Goal: Information Seeking & Learning: Learn about a topic

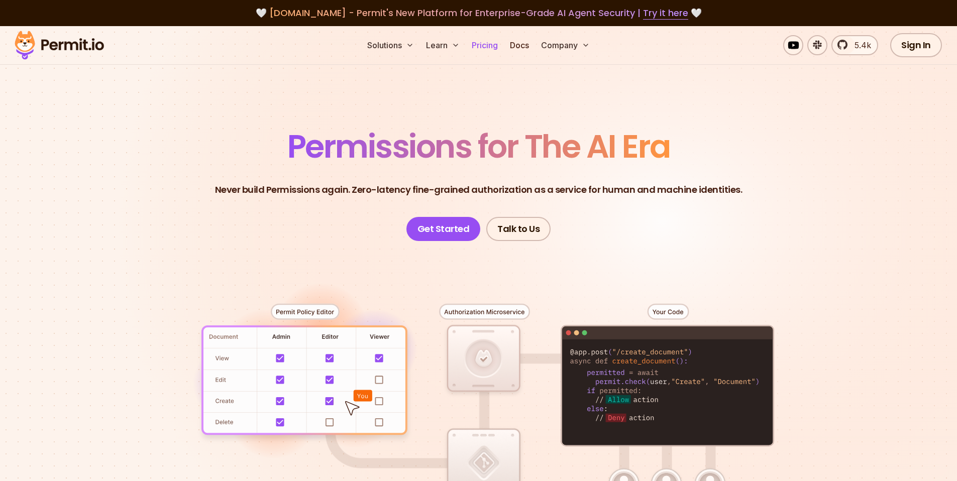
click at [491, 46] on link "Pricing" at bounding box center [485, 45] width 34 height 20
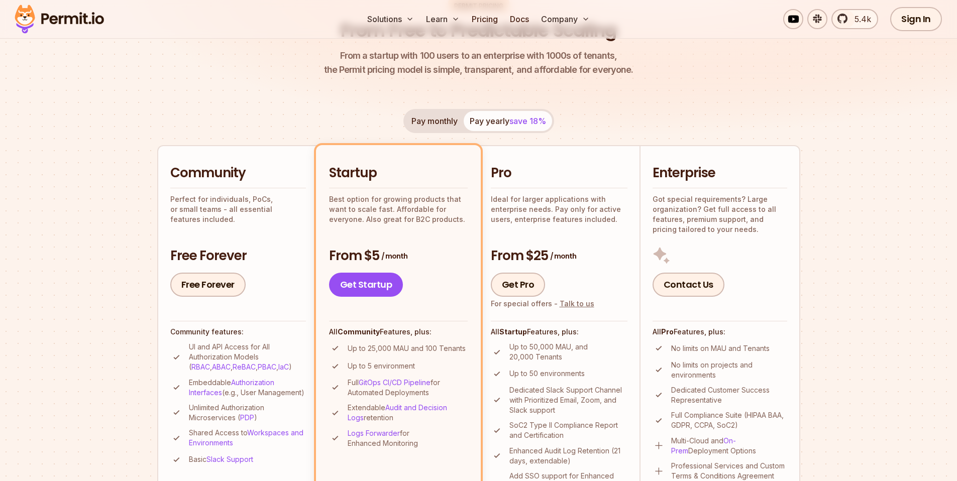
scroll to position [157, 0]
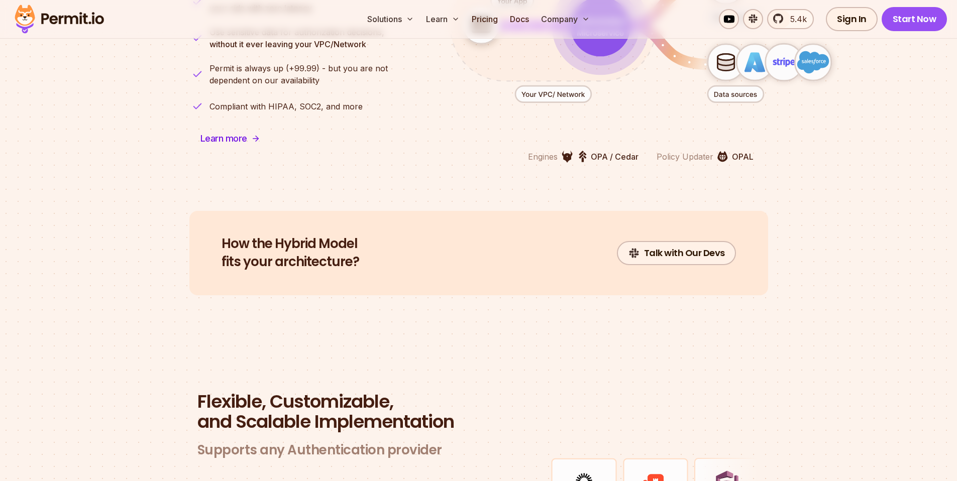
scroll to position [2932, 0]
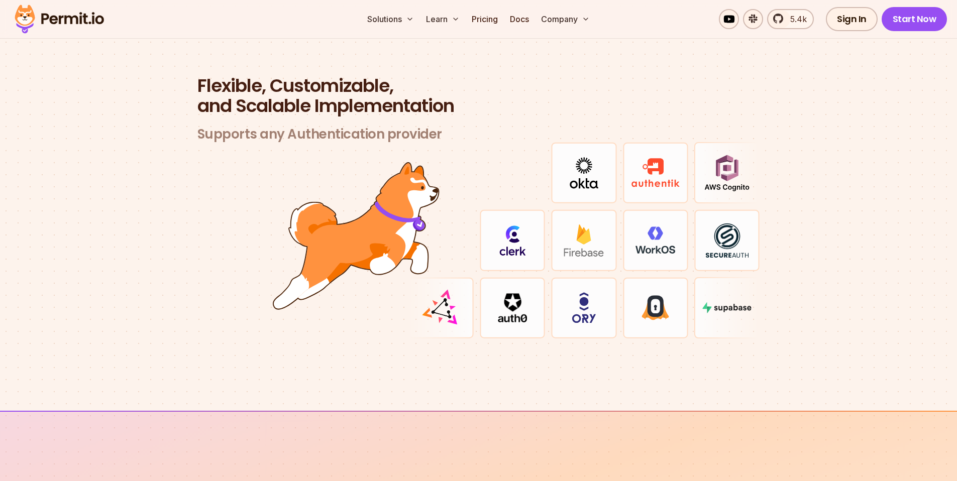
click at [327, 126] on h3 "Supports any Authentication provider" at bounding box center [478, 134] width 563 height 17
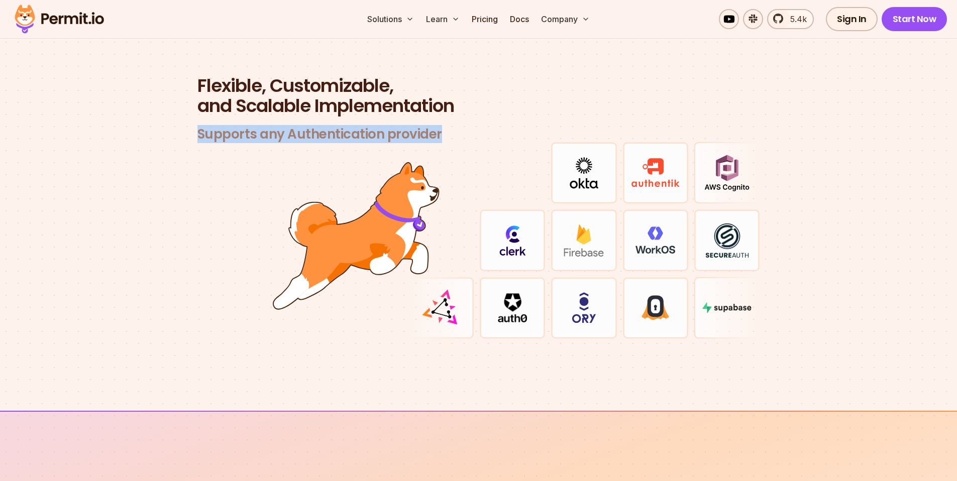
click at [327, 126] on h3 "Supports any Authentication provider" at bounding box center [478, 134] width 563 height 17
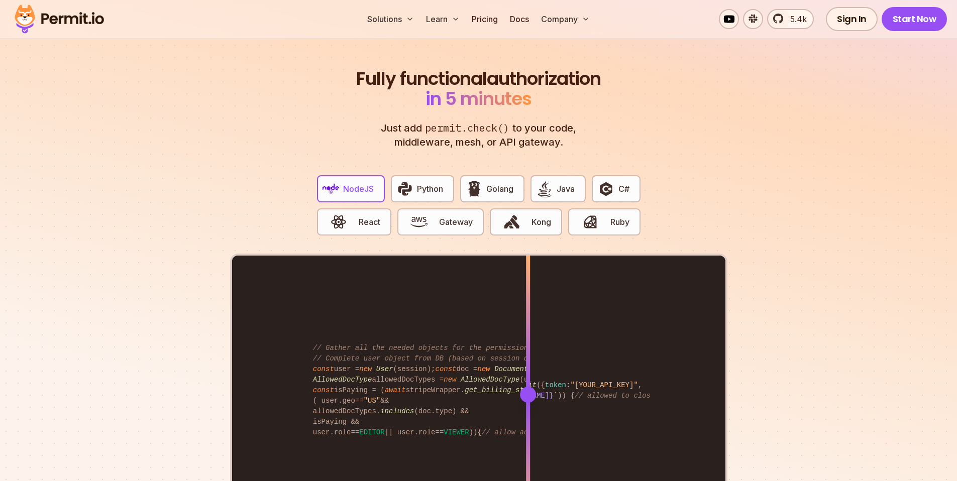
scroll to position [1093, 0]
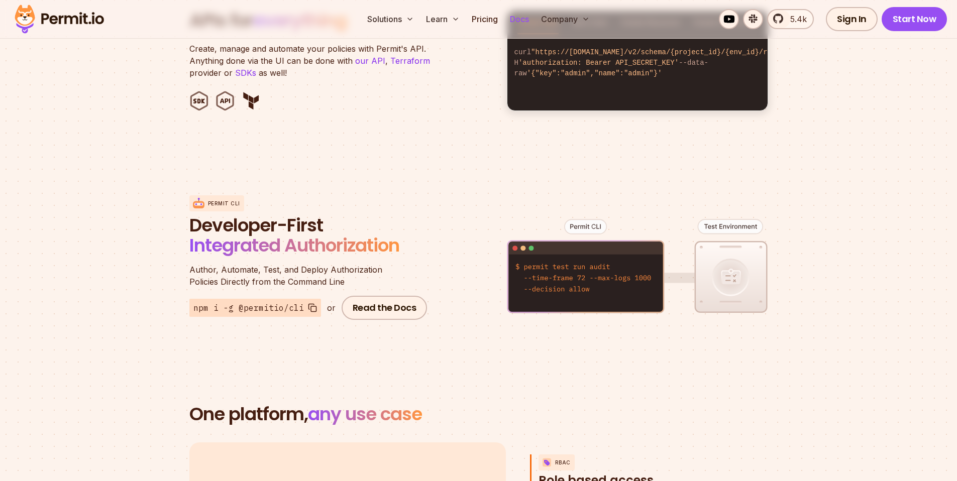
click at [522, 20] on link "Docs" at bounding box center [519, 19] width 27 height 20
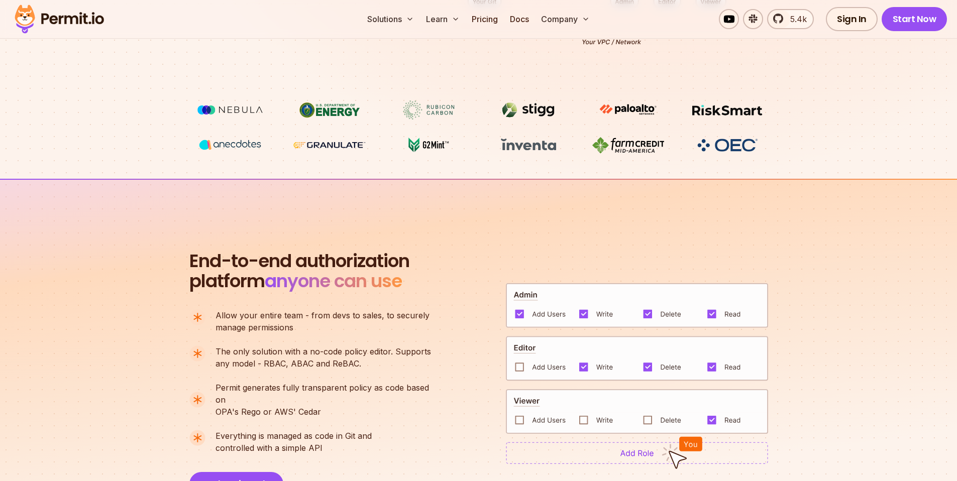
scroll to position [602, 0]
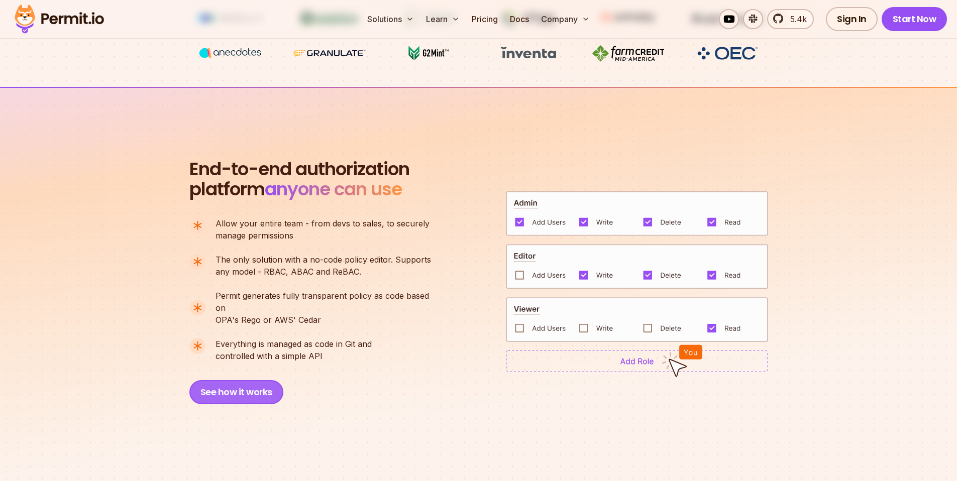
click at [229, 382] on button "See how it works" at bounding box center [236, 392] width 94 height 24
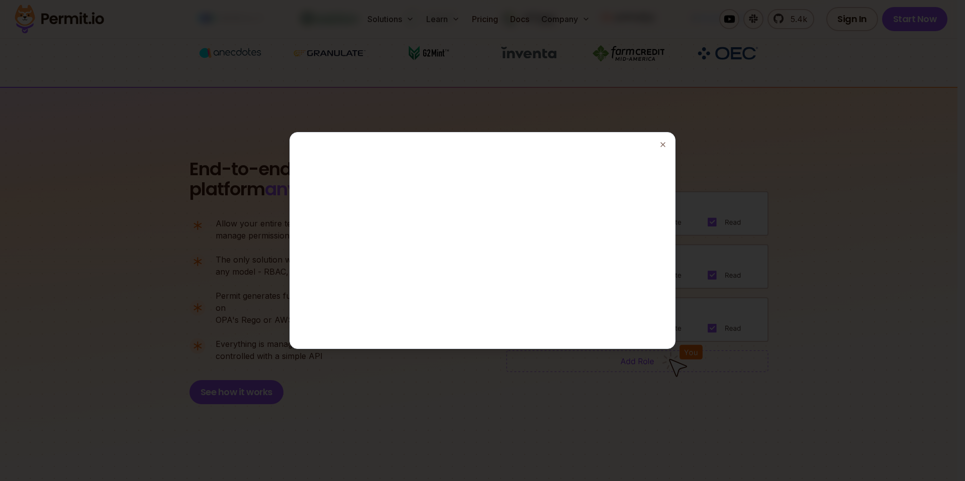
click at [742, 10] on div at bounding box center [482, 240] width 965 height 481
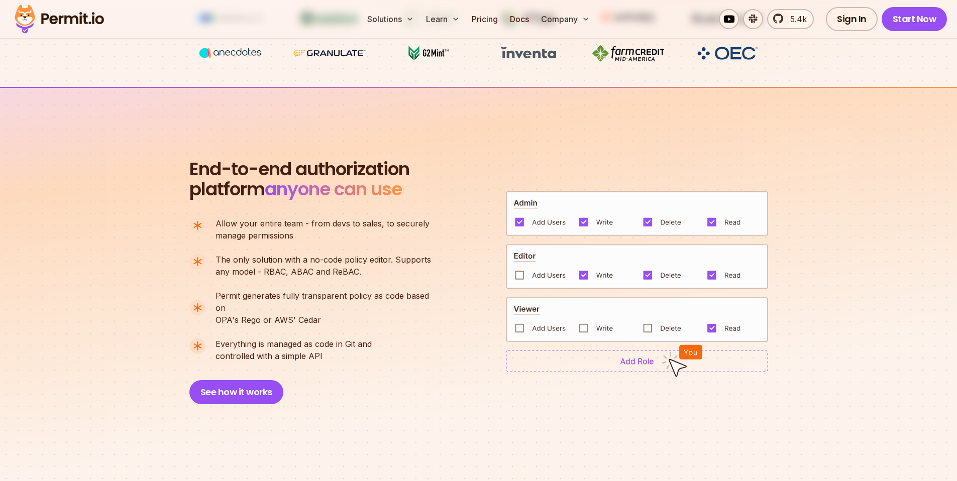
click at [307, 20] on div "Solutions Learn Pricing Docs Company 5.4k Sign In Start Now" at bounding box center [478, 19] width 957 height 39
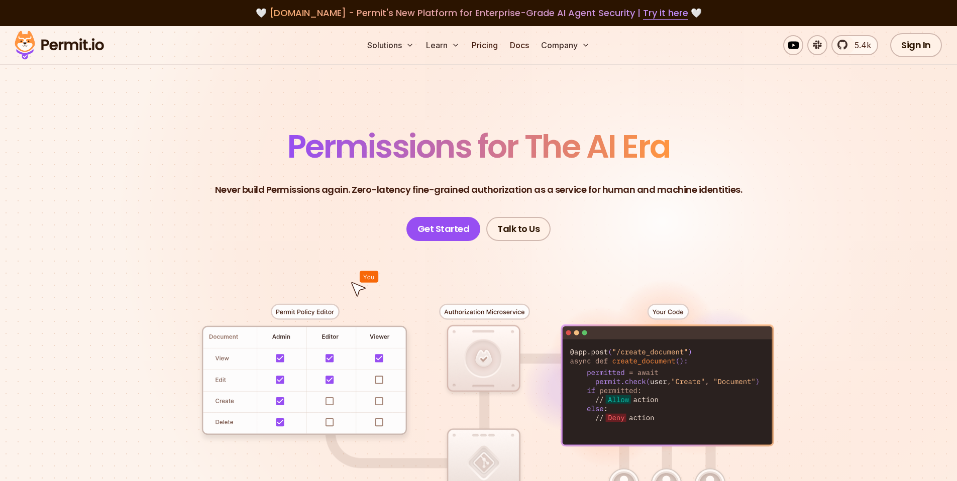
scroll to position [122, 0]
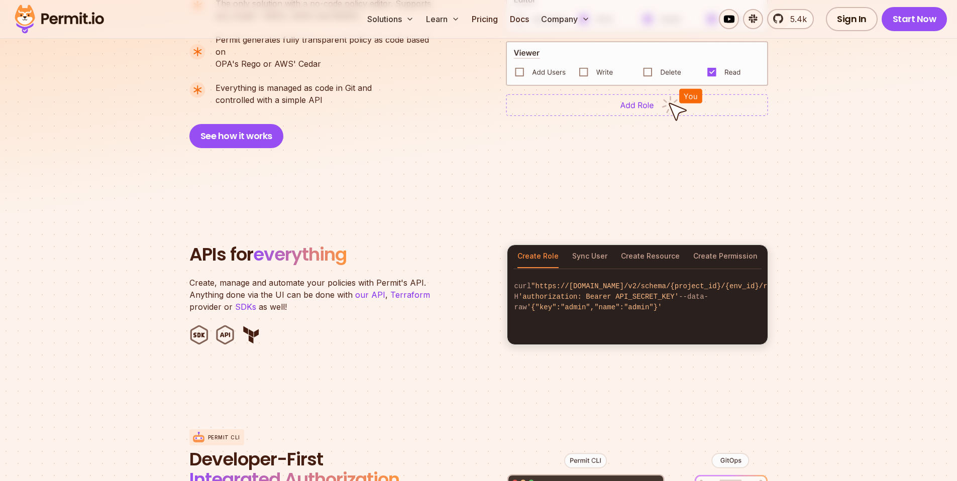
click at [626, 98] on img at bounding box center [637, 105] width 262 height 22
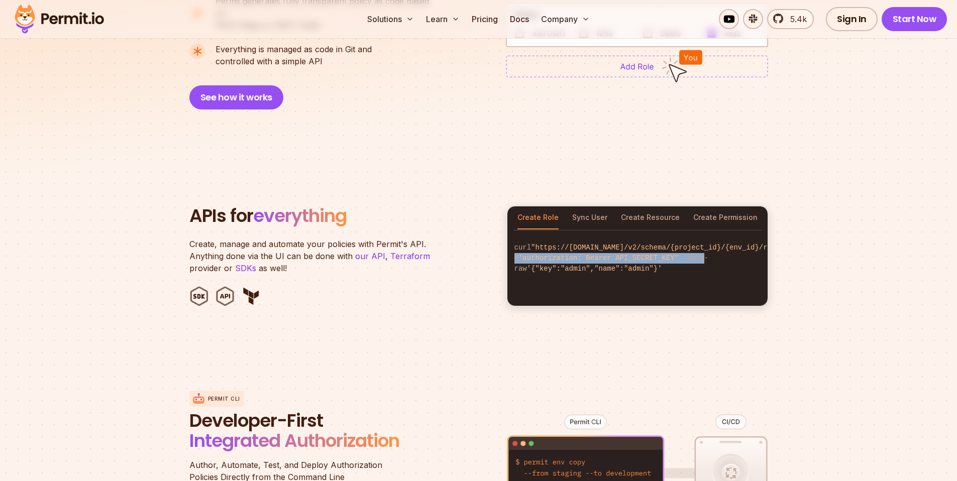
scroll to position [0, 12]
drag, startPoint x: 712, startPoint y: 255, endPoint x: 797, endPoint y: 248, distance: 84.7
click at [797, 248] on section "APIs for everything Create, manage and automate your policies with Permit's API…" at bounding box center [478, 256] width 957 height 197
click at [598, 212] on button "Sync User" at bounding box center [589, 218] width 35 height 23
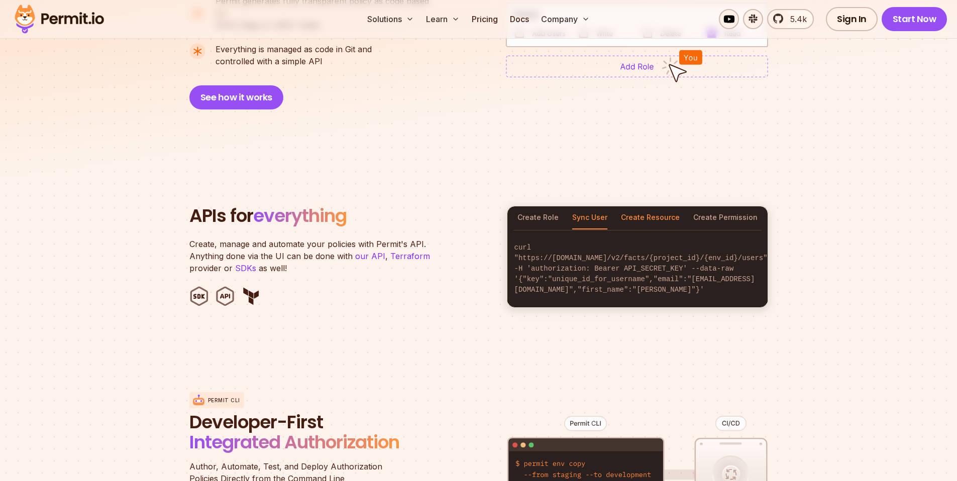
click at [651, 207] on button "Create Resource" at bounding box center [650, 218] width 59 height 23
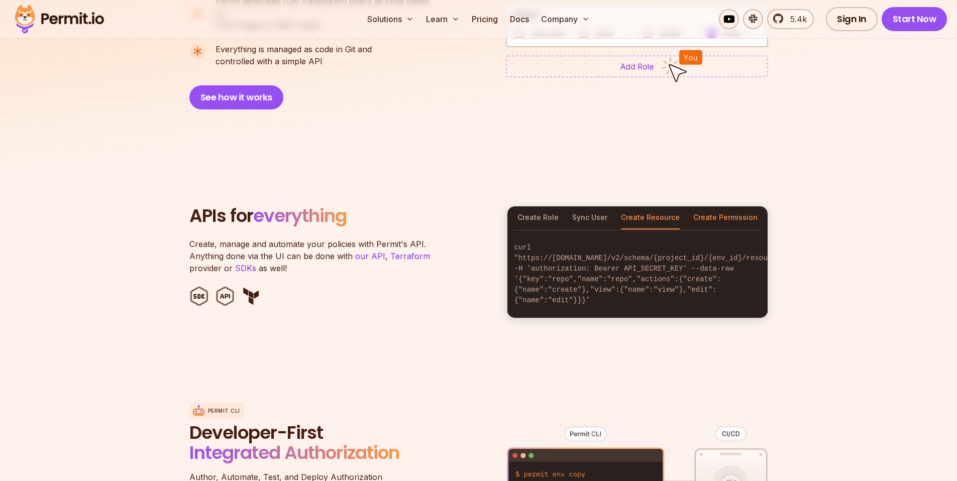
click at [721, 207] on button "Create Permission" at bounding box center [725, 218] width 64 height 23
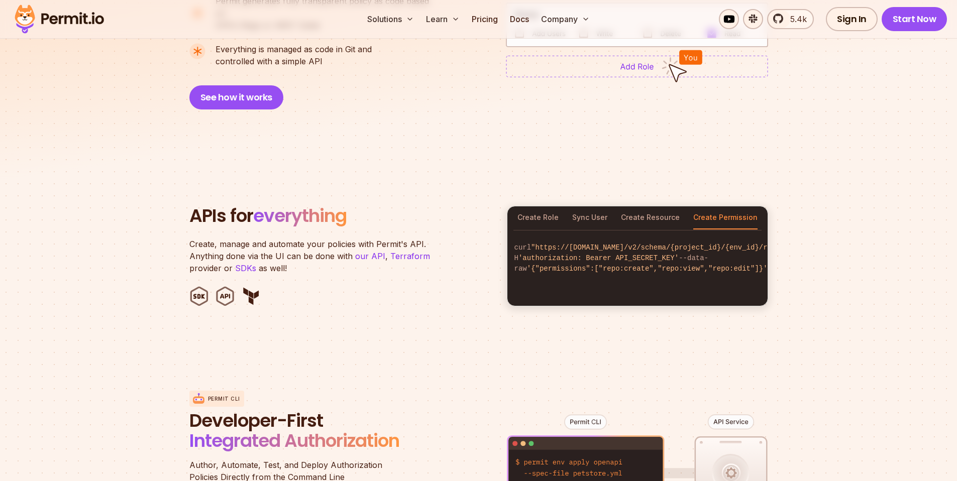
click at [721, 207] on button "Create Permission" at bounding box center [725, 218] width 64 height 23
click at [556, 207] on div "Create Role Sync User Create Resource Create Permission" at bounding box center [637, 218] width 260 height 23
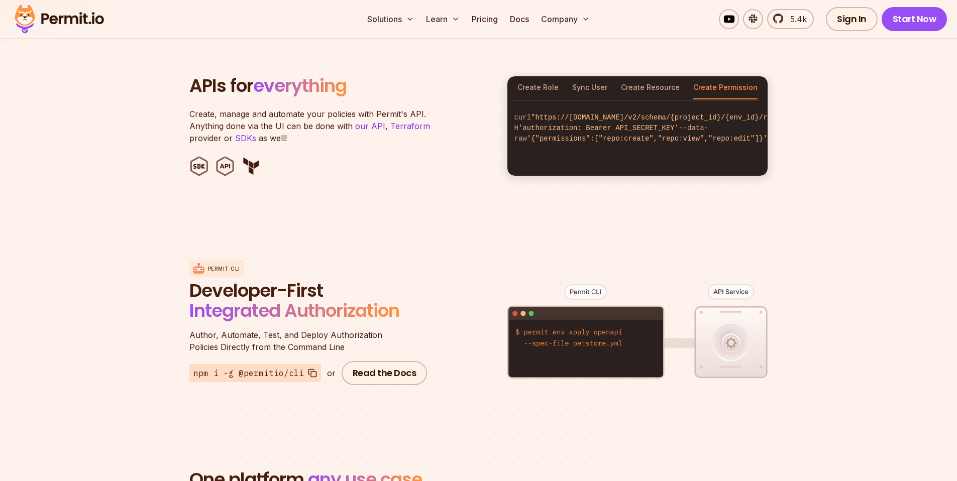
scroll to position [1041, 0]
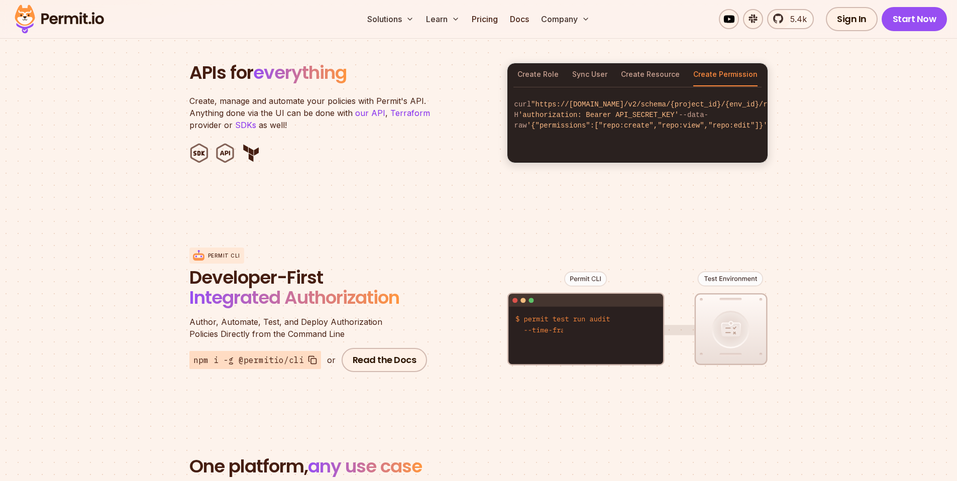
click at [238, 285] on span "Integrated Authorization" at bounding box center [294, 298] width 210 height 26
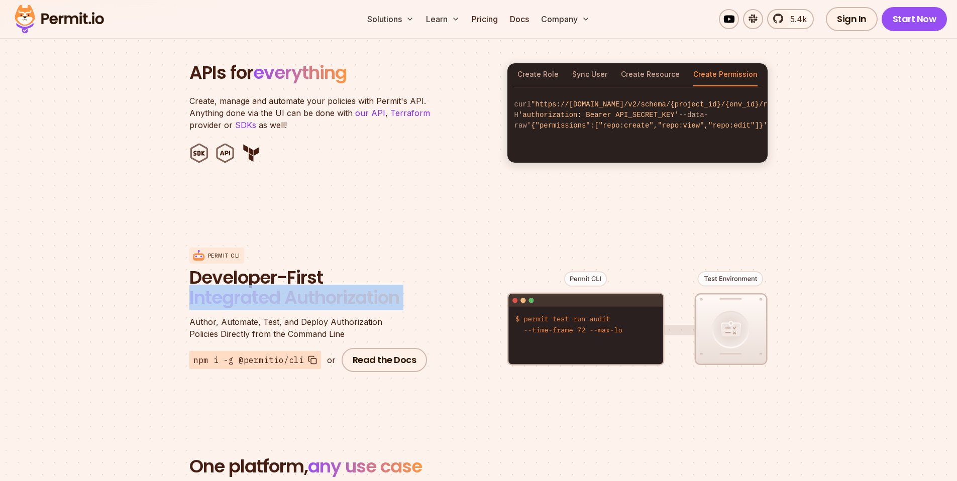
click at [238, 285] on span "Integrated Authorization" at bounding box center [294, 298] width 210 height 26
click at [322, 285] on span "Integrated Authorization" at bounding box center [294, 298] width 210 height 26
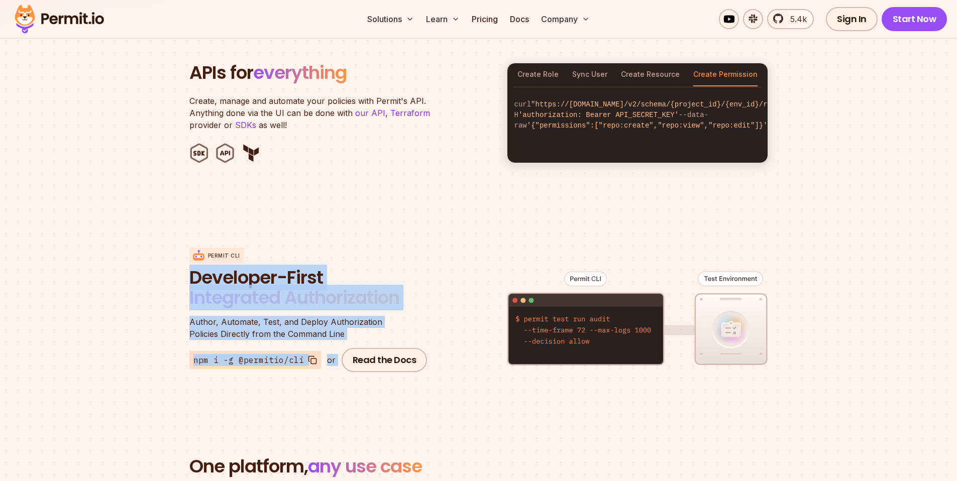
drag, startPoint x: 165, startPoint y: 268, endPoint x: 467, endPoint y: 333, distance: 308.8
click at [467, 333] on section "Permit CLI Developer-First Integrated Authorization Author, Automate, Test, and…" at bounding box center [478, 310] width 957 height 197
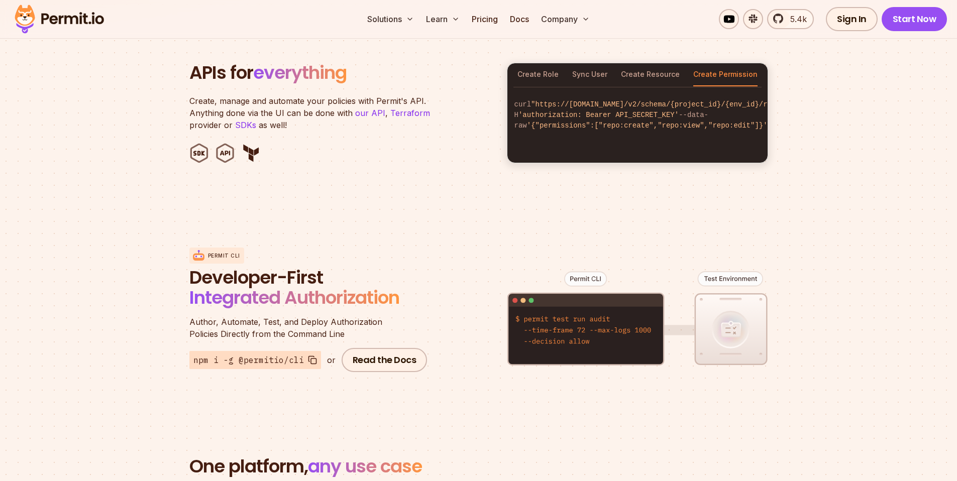
click at [461, 283] on div "Permit CLI Developer-First Integrated Authorization Author, Automate, Test, and…" at bounding box center [478, 310] width 579 height 197
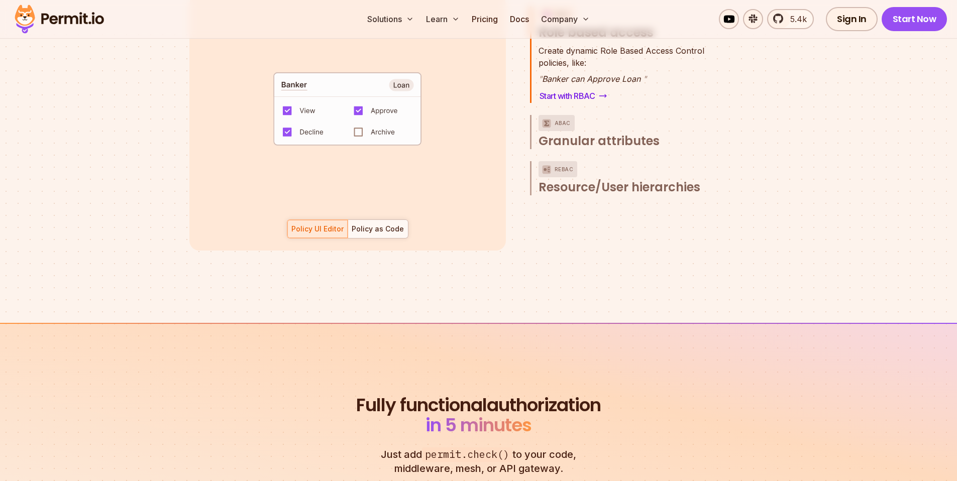
scroll to position [1554, 0]
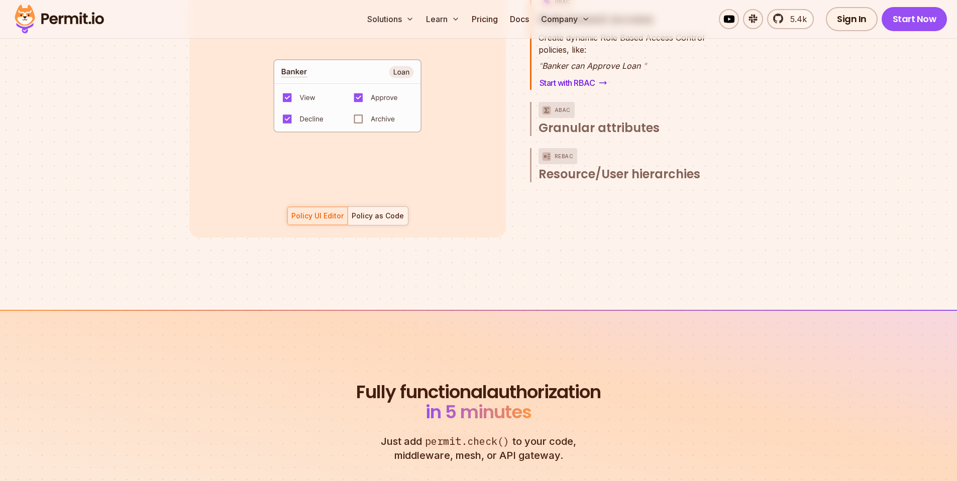
click at [390, 211] on div "Policy as Code" at bounding box center [378, 216] width 52 height 10
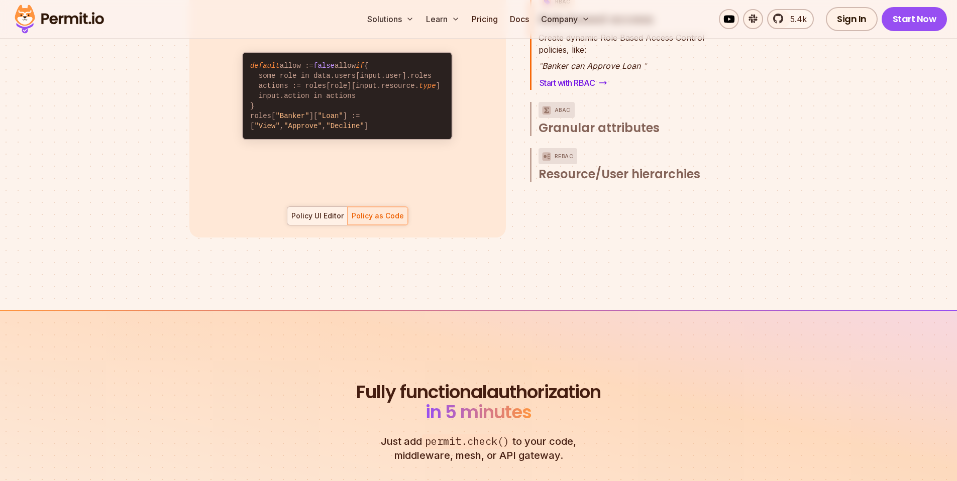
click at [338, 211] on div "Policy UI Editor" at bounding box center [317, 216] width 52 height 10
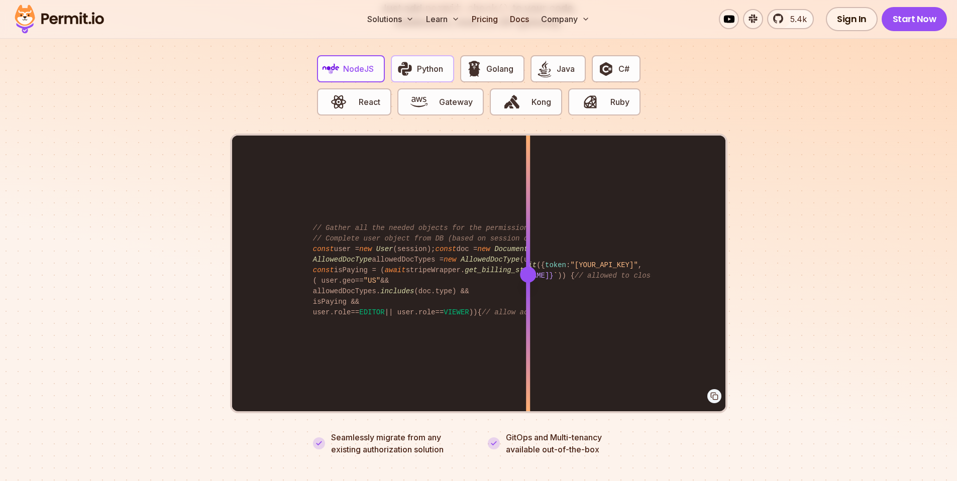
scroll to position [1975, 0]
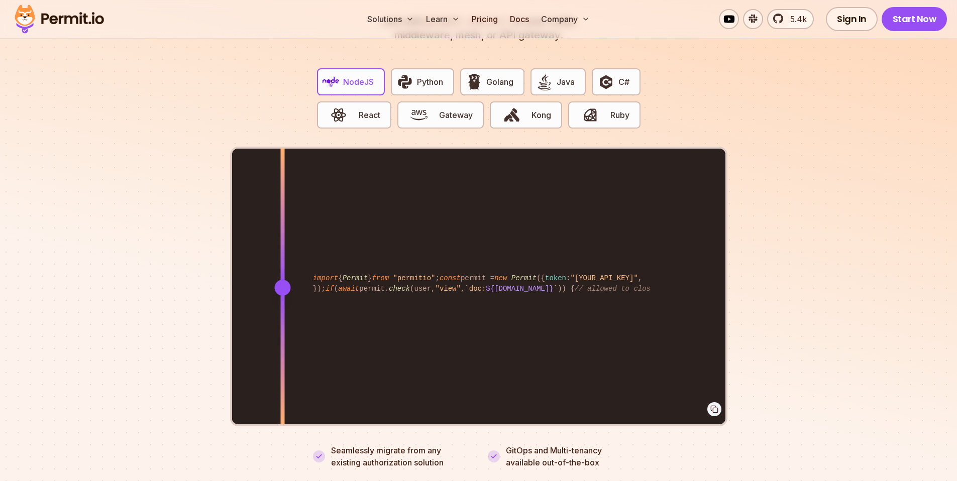
drag, startPoint x: 527, startPoint y: 276, endPoint x: 282, endPoint y: 292, distance: 245.3
click at [282, 292] on div at bounding box center [282, 287] width 4 height 277
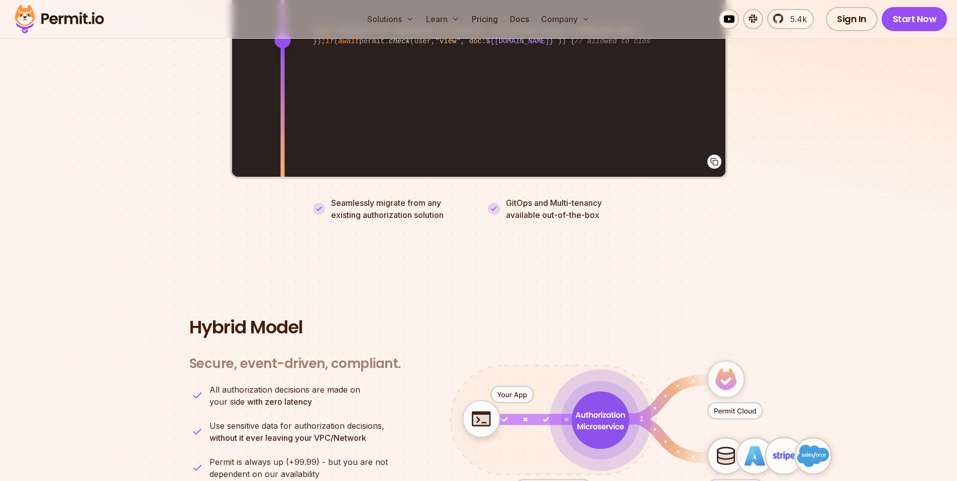
scroll to position [2284, 0]
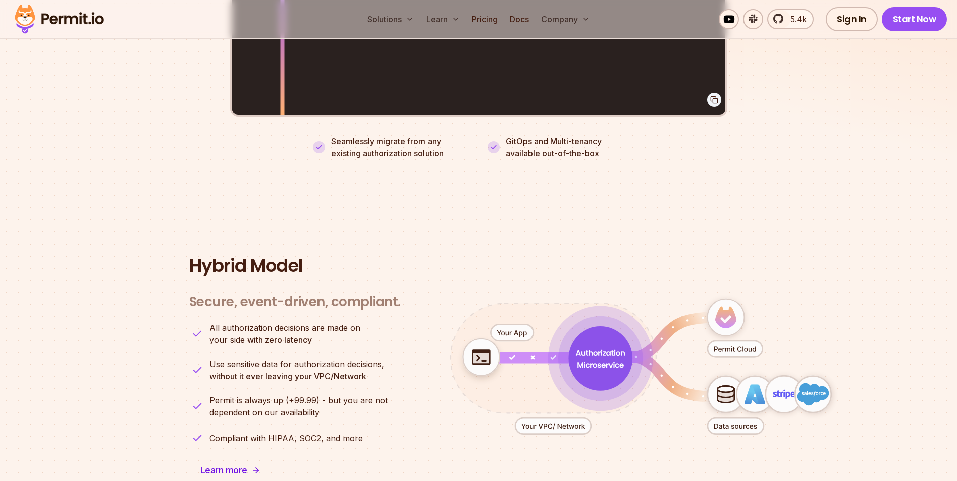
drag, startPoint x: 502, startPoint y: 326, endPoint x: 497, endPoint y: 347, distance: 21.7
click at [496, 347] on g "animation" at bounding box center [638, 360] width 422 height 151
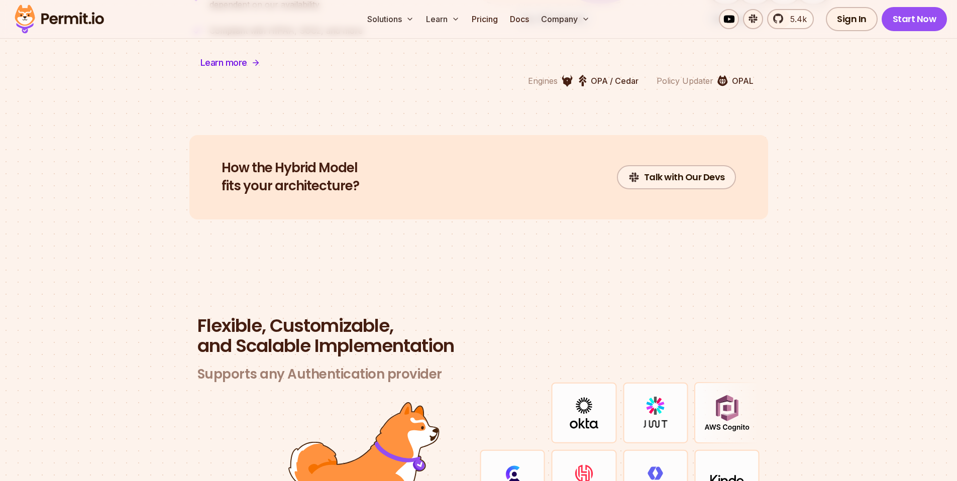
scroll to position [2905, 0]
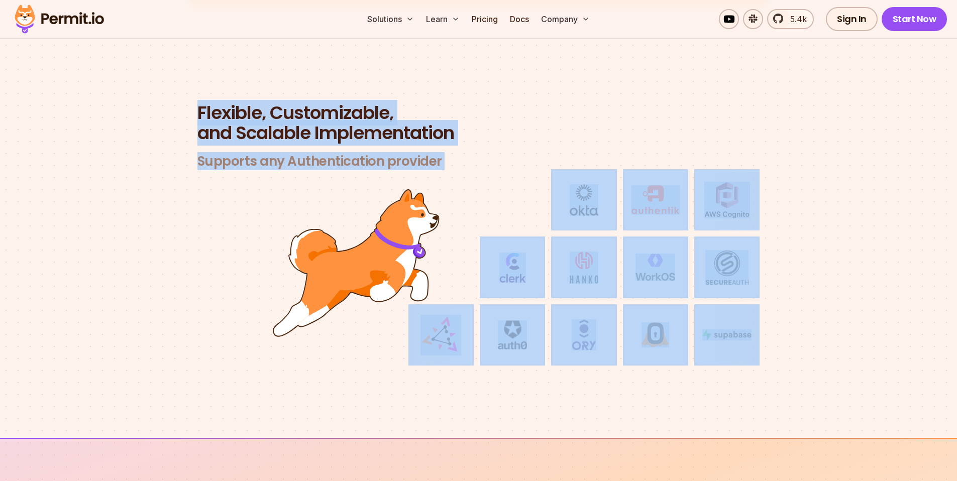
drag, startPoint x: 317, startPoint y: 132, endPoint x: 827, endPoint y: 350, distance: 554.6
click at [827, 350] on section "Flexible, Customizable, and Scalable Implementation Supports any Authentication…" at bounding box center [478, 247] width 957 height 384
drag, startPoint x: 173, startPoint y: 105, endPoint x: 776, endPoint y: 339, distance: 647.3
click at [776, 339] on section "Flexible, Customizable, and Scalable Implementation Supports any Authentication…" at bounding box center [478, 247] width 957 height 384
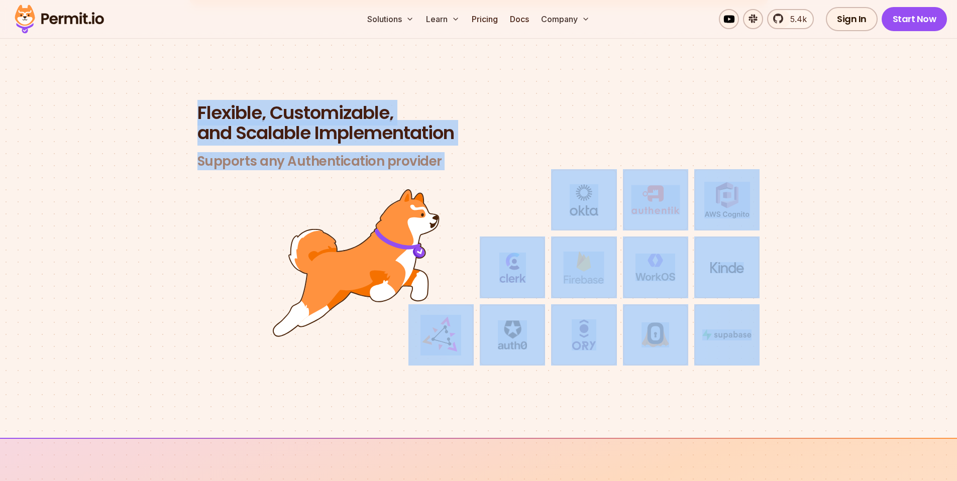
click at [776, 339] on section "Flexible, Customizable, and Scalable Implementation Supports any Authentication…" at bounding box center [478, 247] width 957 height 384
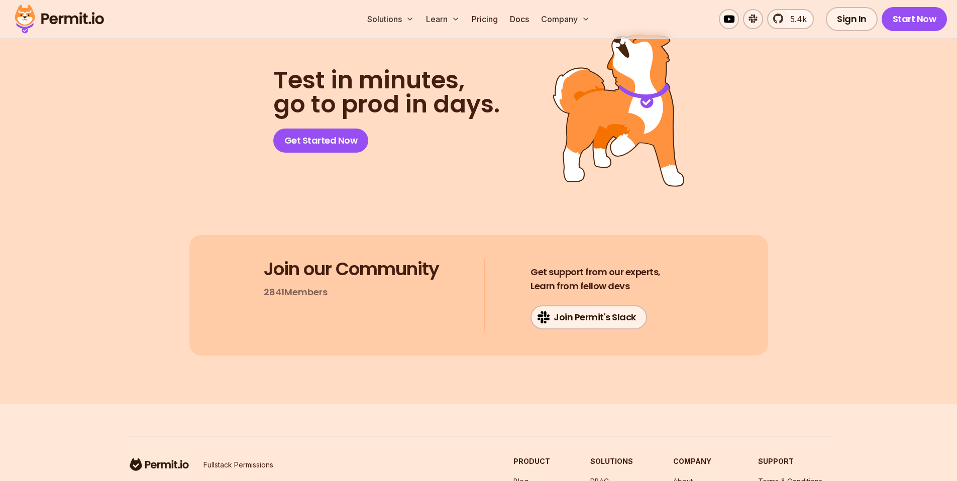
scroll to position [5359, 0]
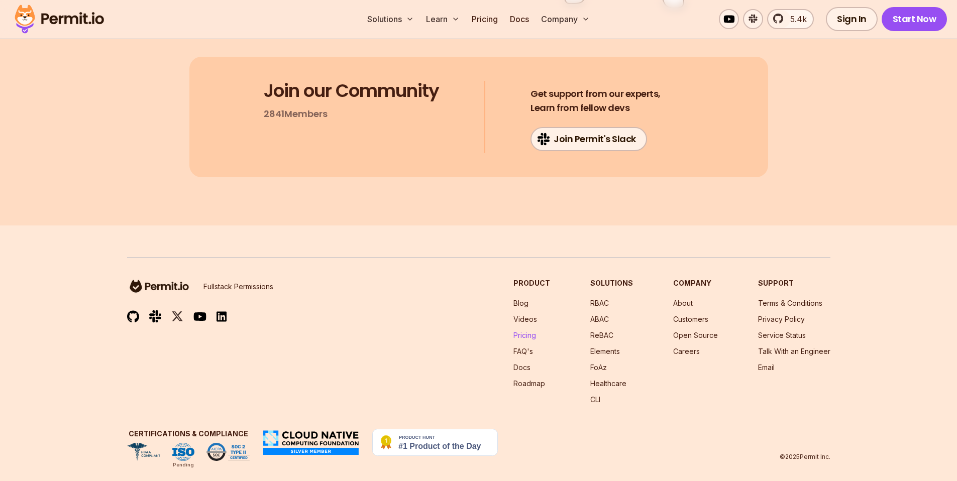
click at [533, 331] on link "Pricing" at bounding box center [524, 335] width 23 height 9
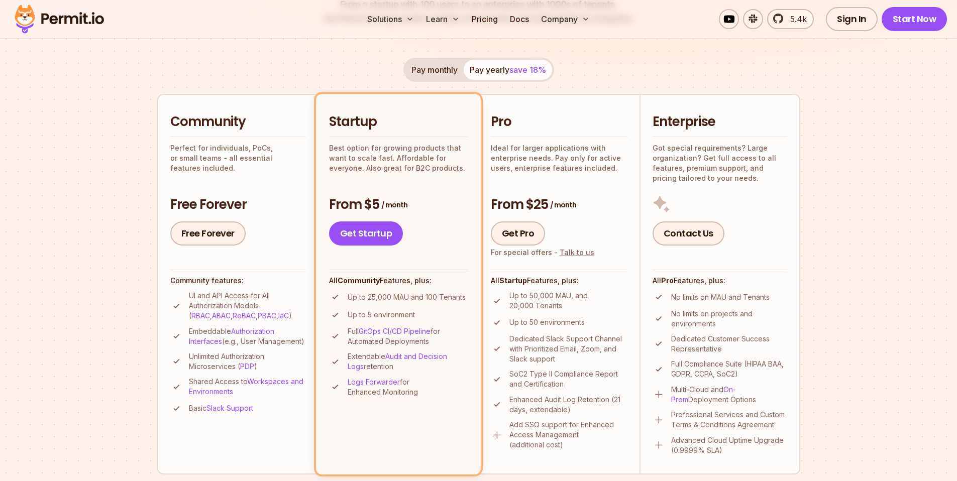
scroll to position [225, 0]
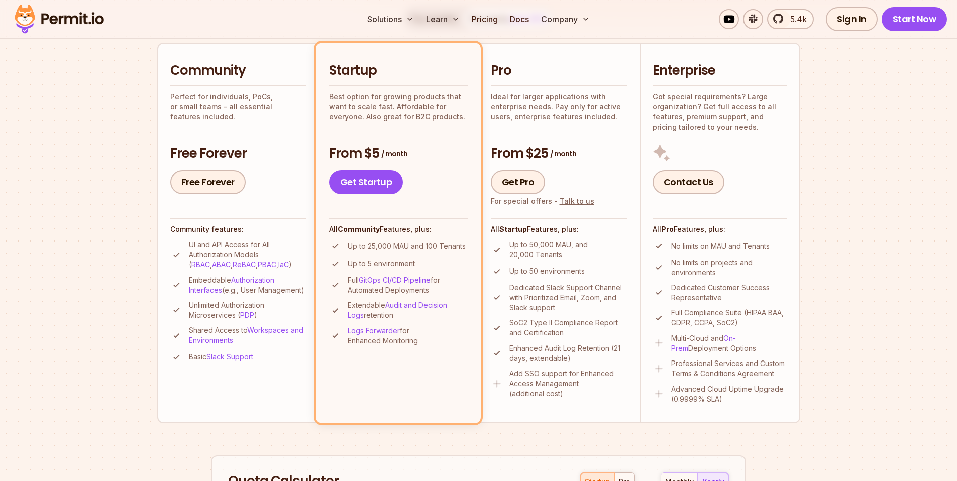
click at [51, 342] on section "Permit Pricing From Free to Predictable Scaling From a startup with 100 users t…" at bounding box center [478, 344] width 957 height 1087
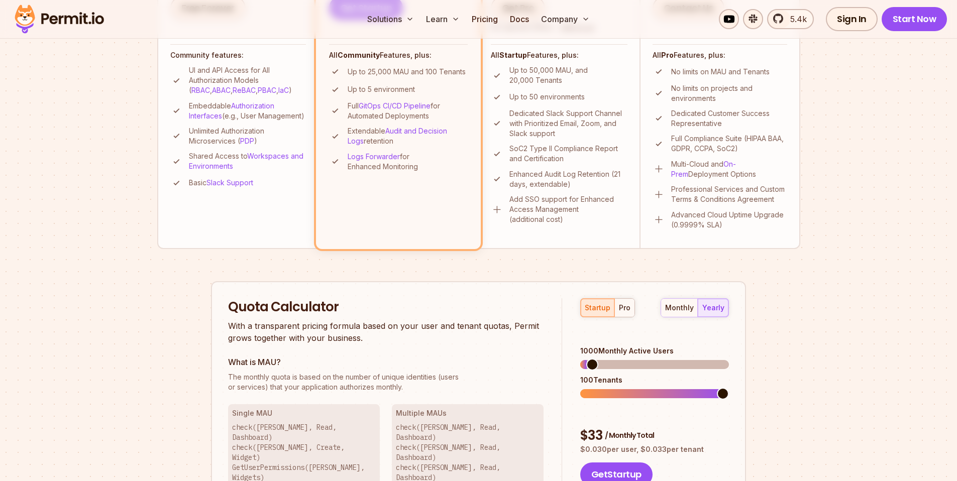
scroll to position [583, 0]
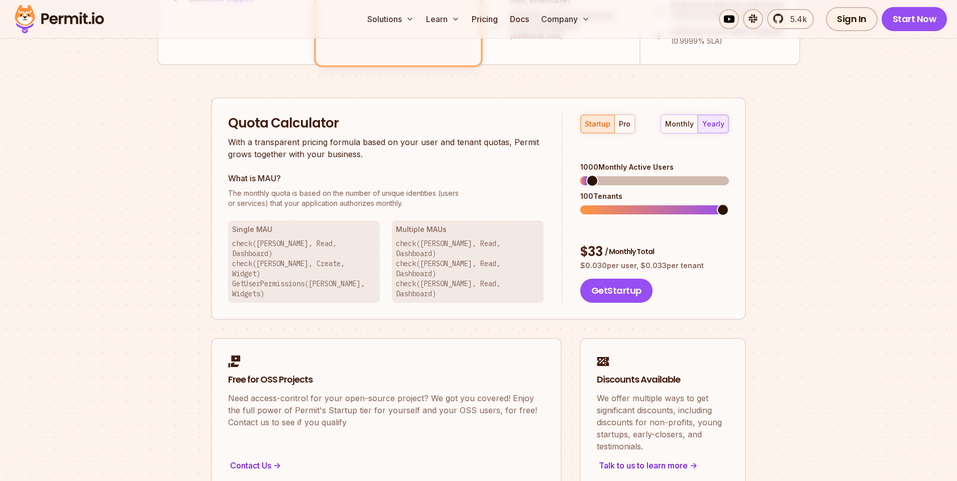
click at [446, 231] on h3 "Multiple MAUs" at bounding box center [468, 230] width 144 height 10
click at [479, 258] on p "check(Betty, Read, Dashboard) check(John, Read, Dashboard) check(Jeff, Read, Da…" at bounding box center [468, 269] width 144 height 60
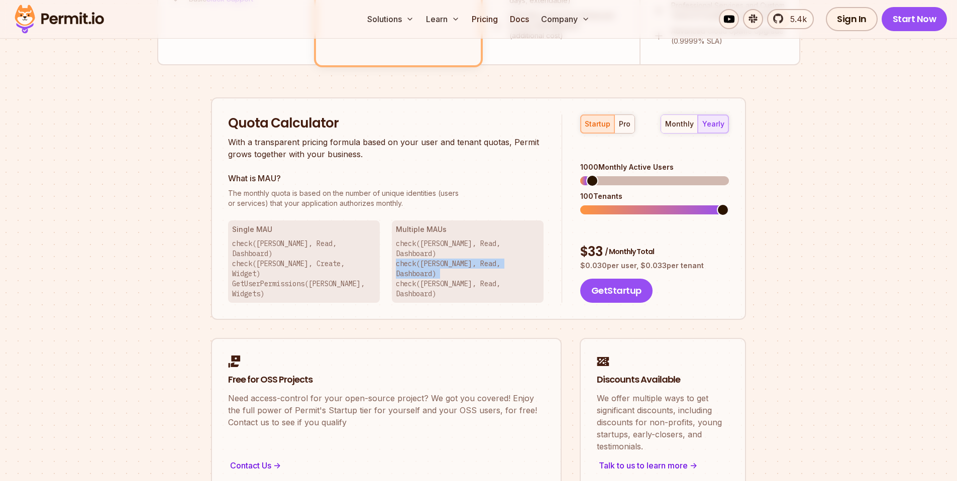
click at [480, 260] on p "check(Betty, Read, Dashboard) check(John, Read, Dashboard) check(Jeff, Read, Da…" at bounding box center [468, 269] width 144 height 60
click at [531, 267] on p "check(Betty, Read, Dashboard) check(John, Read, Dashboard) check(Jeff, Read, Da…" at bounding box center [468, 269] width 144 height 60
drag, startPoint x: 534, startPoint y: 264, endPoint x: 436, endPoint y: 263, distance: 98.0
click at [436, 263] on p "check(Betty, Read, Dashboard) check(John, Read, Dashboard) check(Jeff, Read, Da…" at bounding box center [468, 269] width 144 height 60
click at [379, 264] on div "Single MAU check(John, Read, Dashboard) check(John, Create, Widget) GetUserPerm…" at bounding box center [304, 262] width 152 height 82
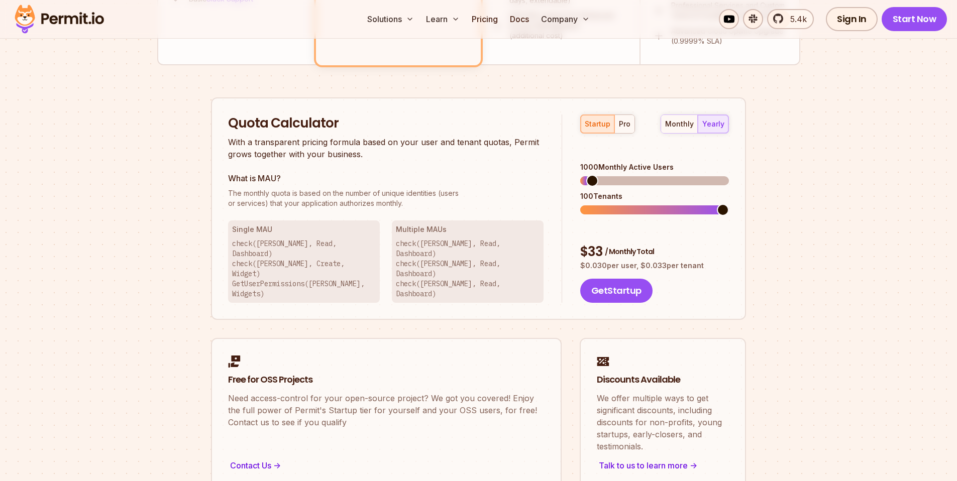
click at [301, 267] on p "check(John, Read, Dashboard) check(John, Create, Widget) GetUserPermissions(Joh…" at bounding box center [304, 269] width 144 height 60
click at [259, 228] on h3 "Single MAU" at bounding box center [304, 230] width 144 height 10
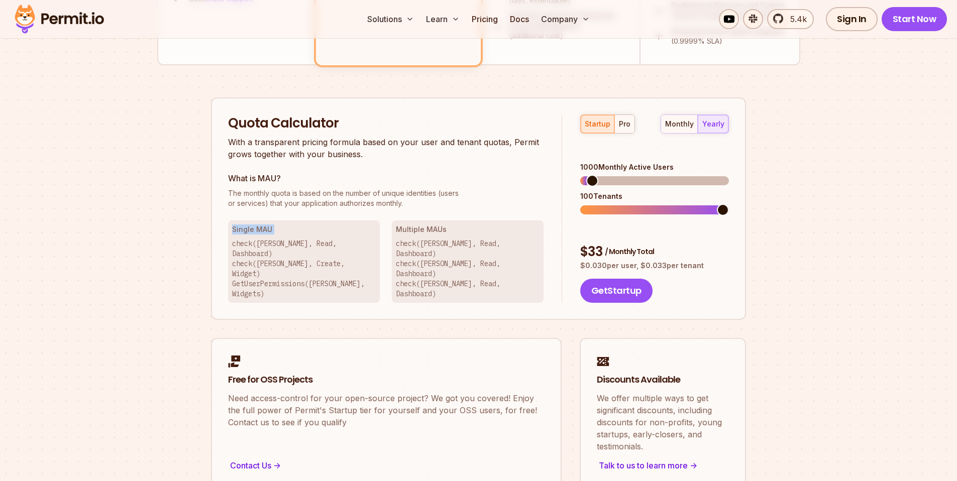
click at [259, 228] on h3 "Single MAU" at bounding box center [304, 230] width 144 height 10
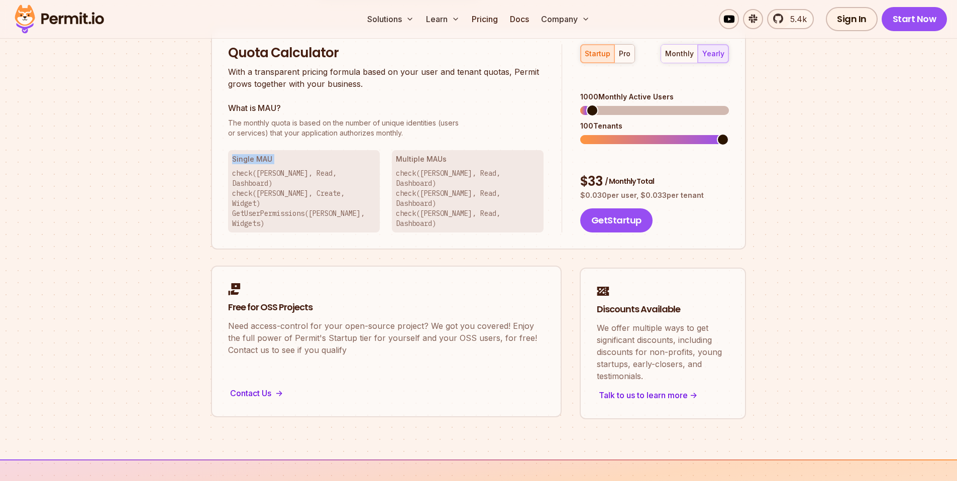
click at [281, 301] on h2 "Free for OSS Projects" at bounding box center [386, 307] width 317 height 13
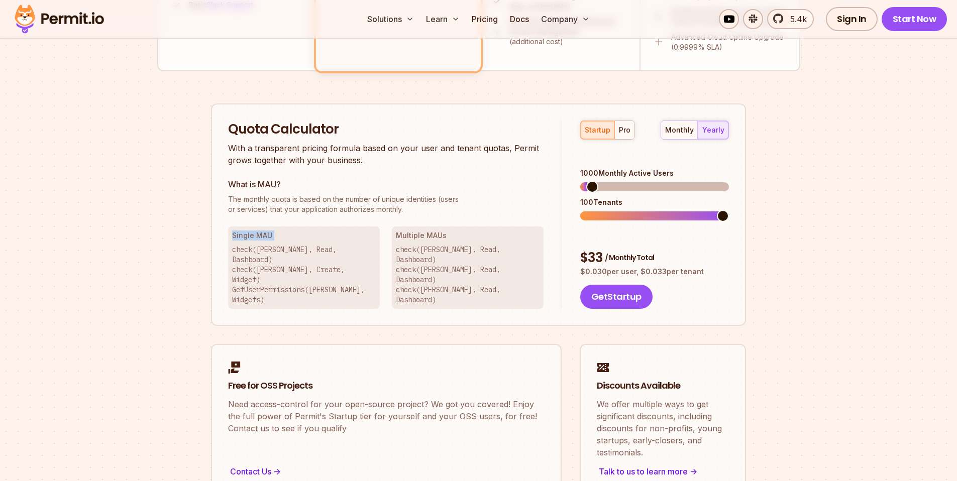
click at [598, 181] on span at bounding box center [592, 187] width 12 height 12
drag, startPoint x: 593, startPoint y: 177, endPoint x: 621, endPoint y: 176, distance: 27.7
click at [621, 176] on div "4800 Monthly Active Users 100 Tenants" at bounding box center [654, 194] width 149 height 52
click at [642, 182] on span at bounding box center [654, 186] width 149 height 9
click at [624, 128] on div "pro" at bounding box center [625, 130] width 12 height 10
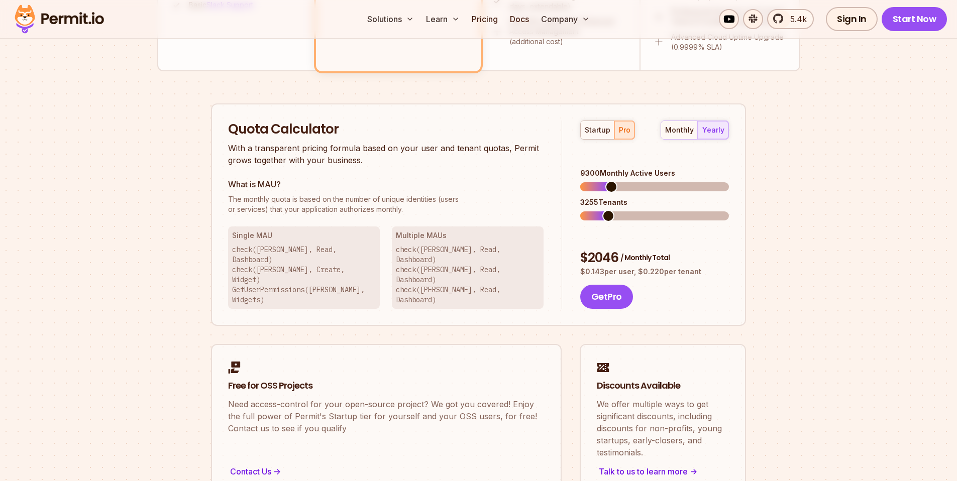
click at [608, 181] on span at bounding box center [611, 187] width 12 height 12
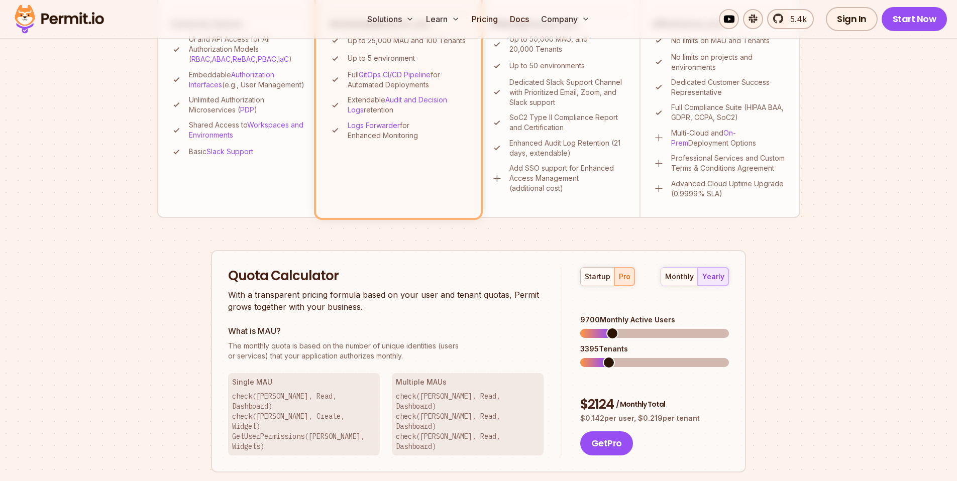
scroll to position [482, 0]
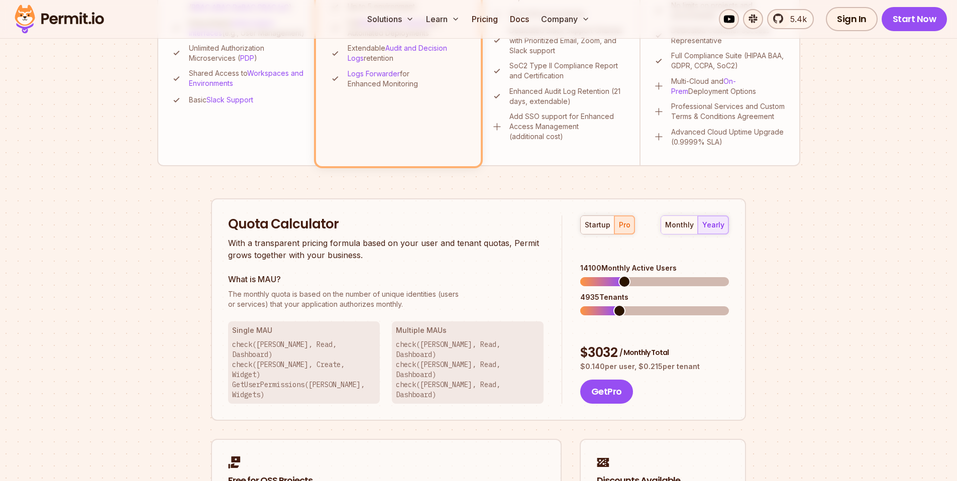
click at [623, 276] on span at bounding box center [625, 282] width 12 height 12
click at [580, 305] on span at bounding box center [586, 311] width 12 height 12
click at [599, 276] on span at bounding box center [604, 282] width 12 height 12
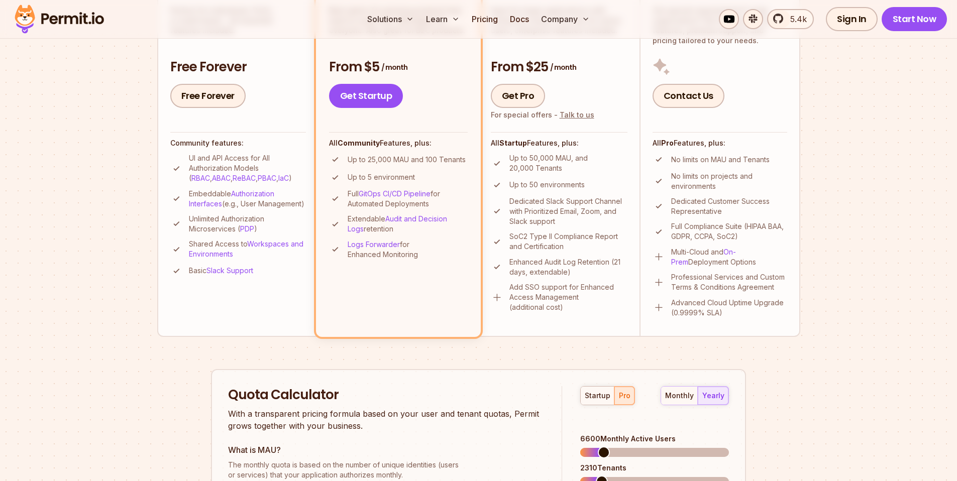
scroll to position [0, 0]
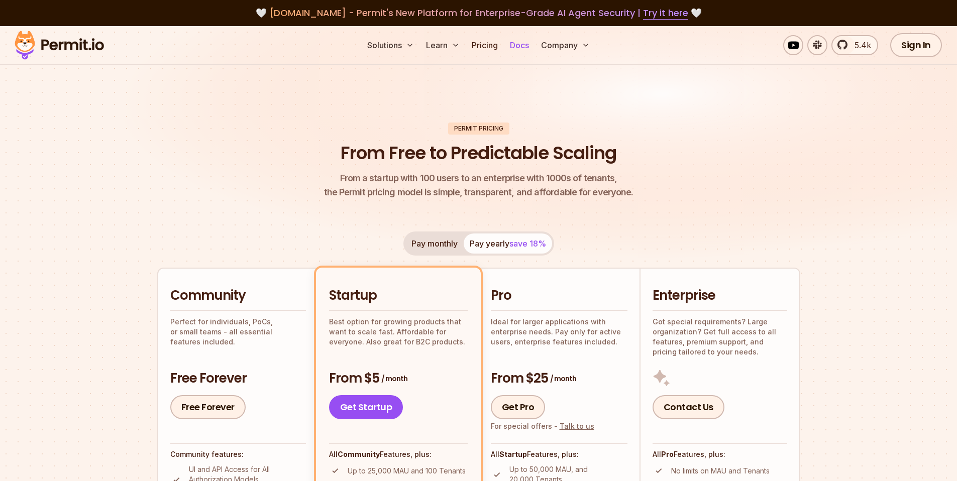
click at [521, 46] on link "Docs" at bounding box center [519, 45] width 27 height 20
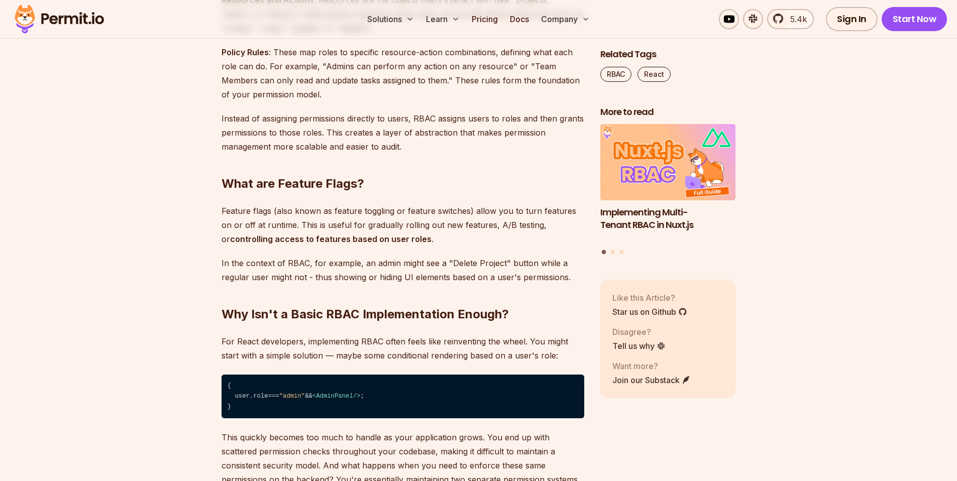
scroll to position [1177, 0]
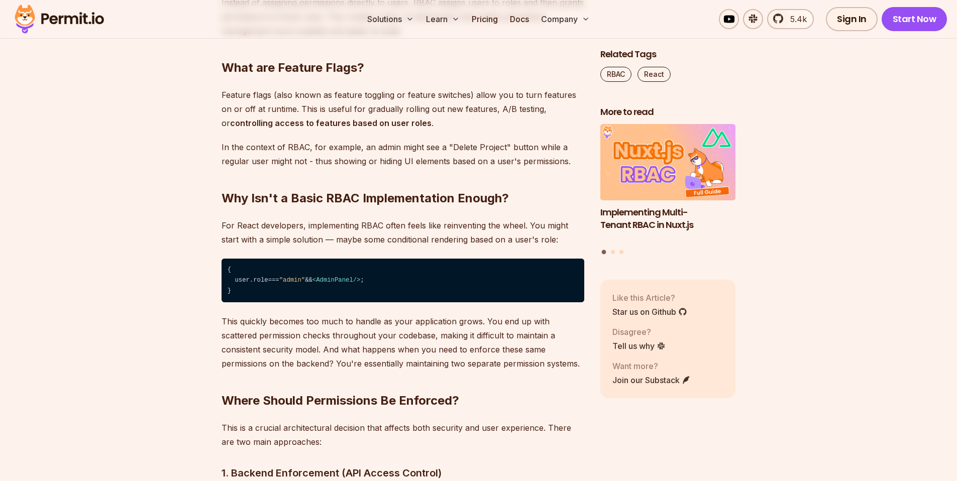
click at [321, 199] on h2 "Why Isn't a Basic RBAC Implementation Enough?" at bounding box center [403, 178] width 363 height 56
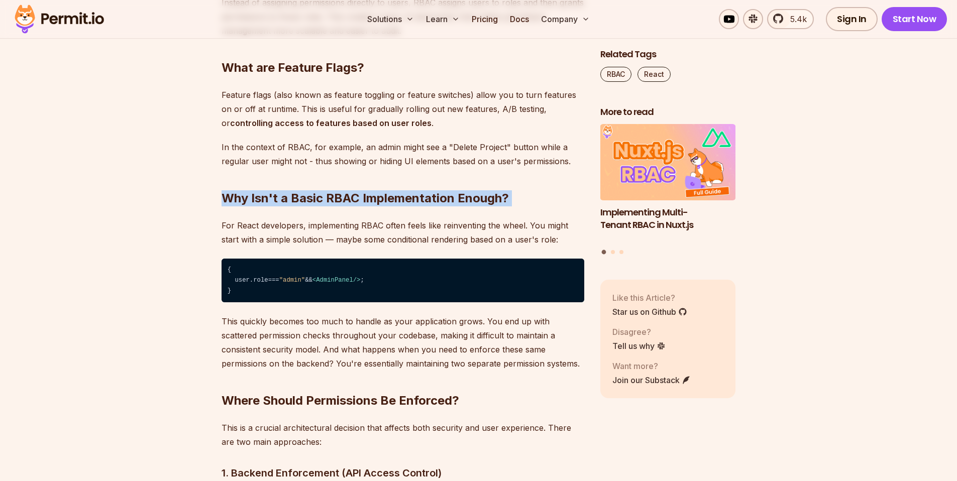
click at [321, 199] on h2 "Why Isn't a Basic RBAC Implementation Enough?" at bounding box center [403, 178] width 363 height 56
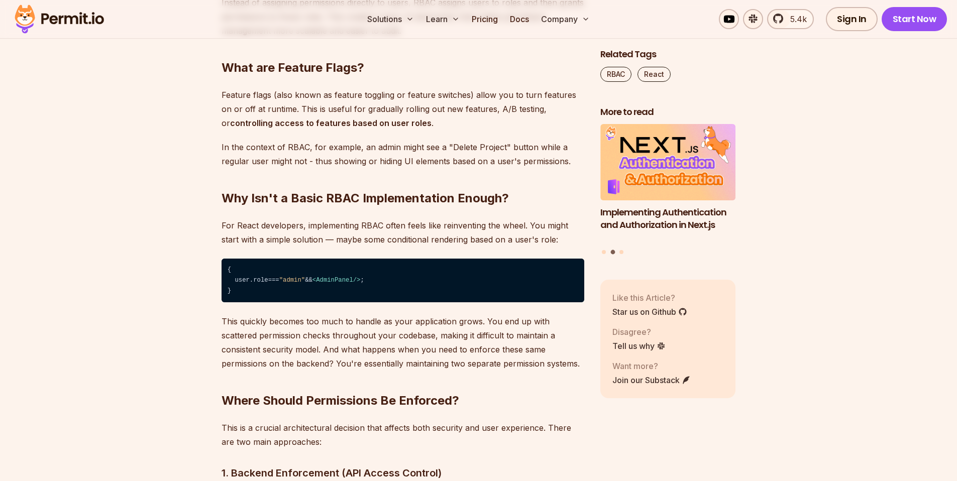
click at [333, 222] on p "For React developers, implementing RBAC often feels like reinventing the wheel.…" at bounding box center [403, 233] width 363 height 28
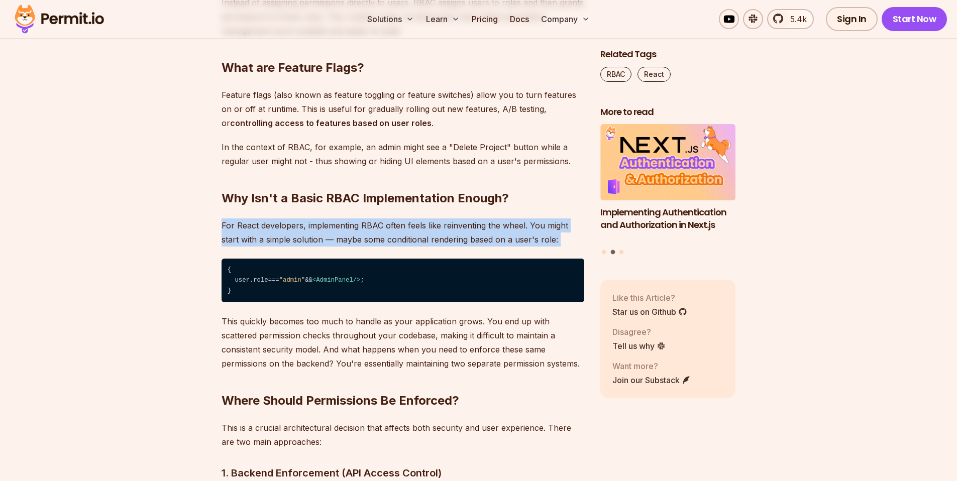
click at [333, 222] on p "For React developers, implementing RBAC often feels like reinventing the wheel.…" at bounding box center [403, 233] width 363 height 28
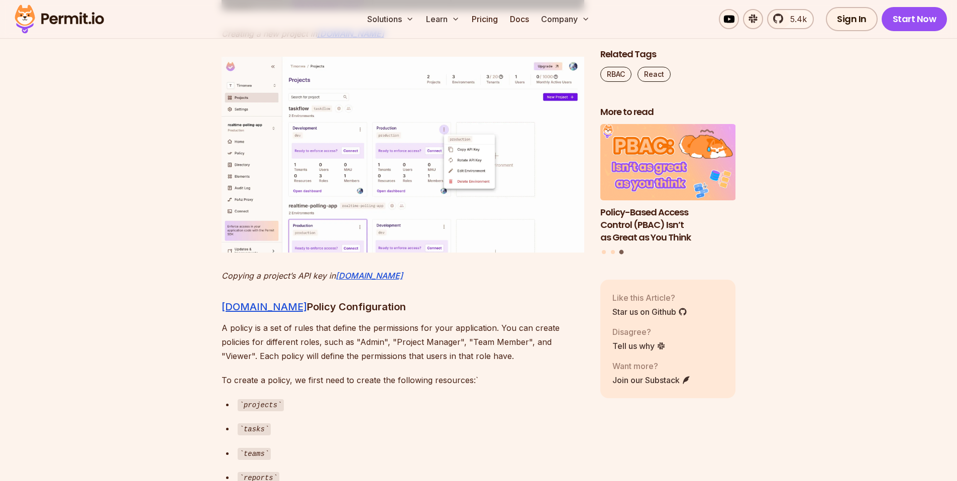
scroll to position [3647, 0]
